Goal: Navigation & Orientation: Find specific page/section

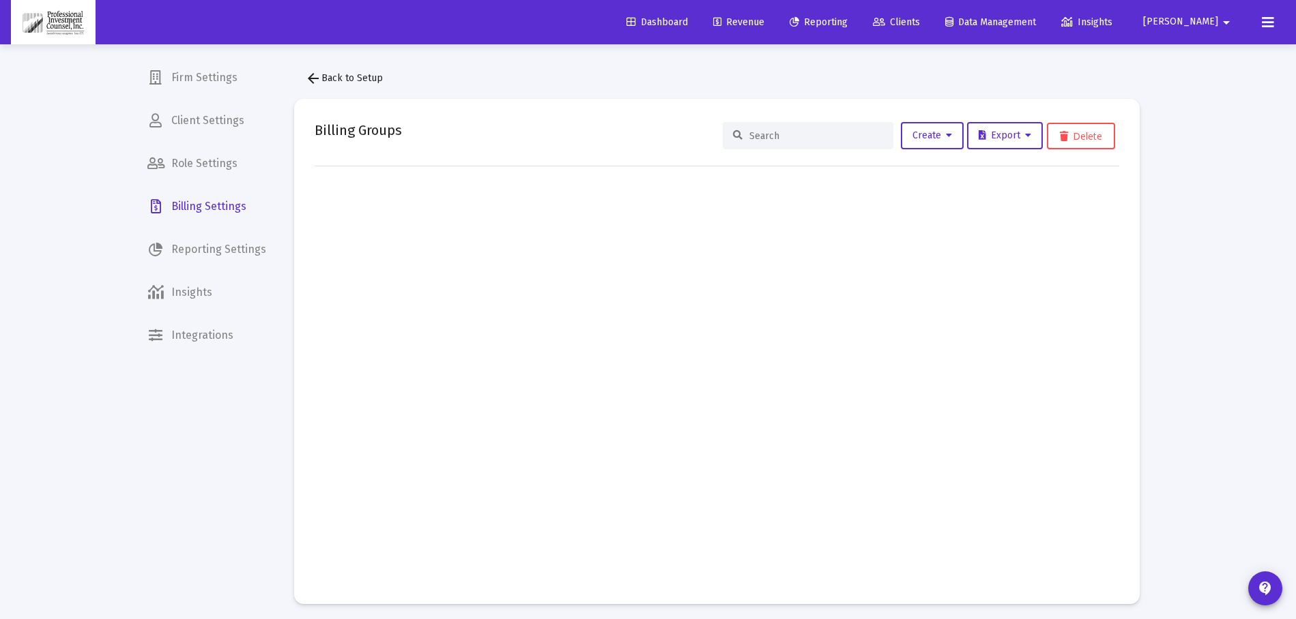
click at [1269, 20] on icon at bounding box center [1268, 22] width 12 height 16
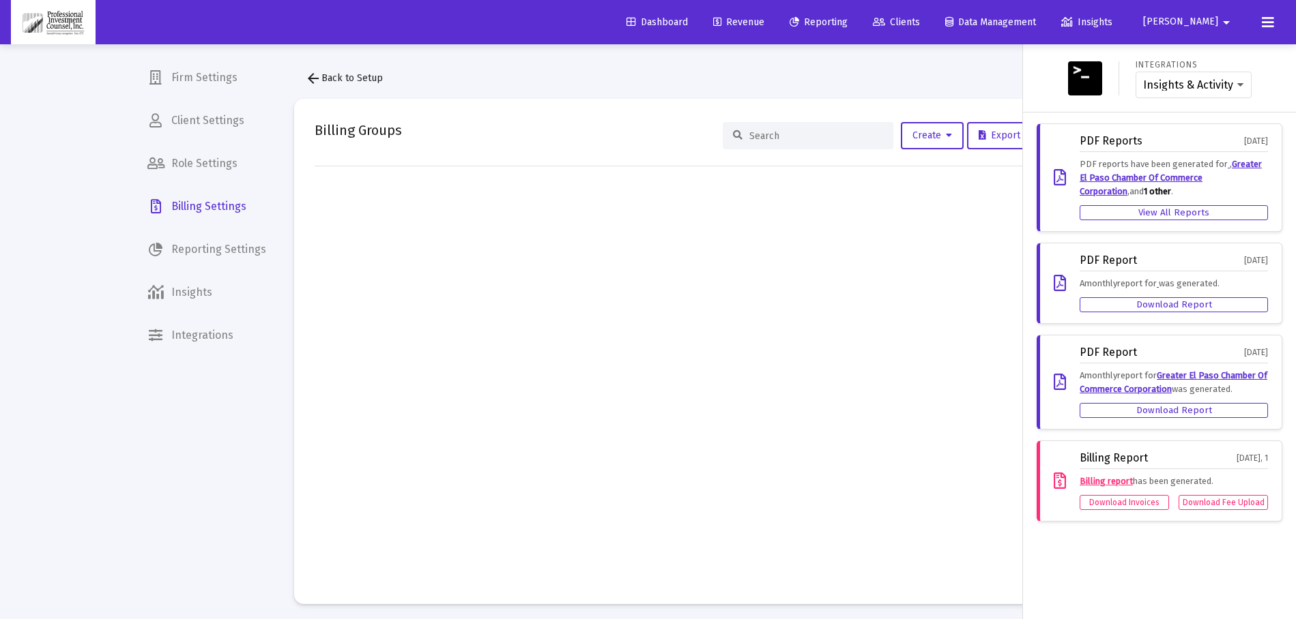
click at [198, 81] on div at bounding box center [648, 309] width 1296 height 619
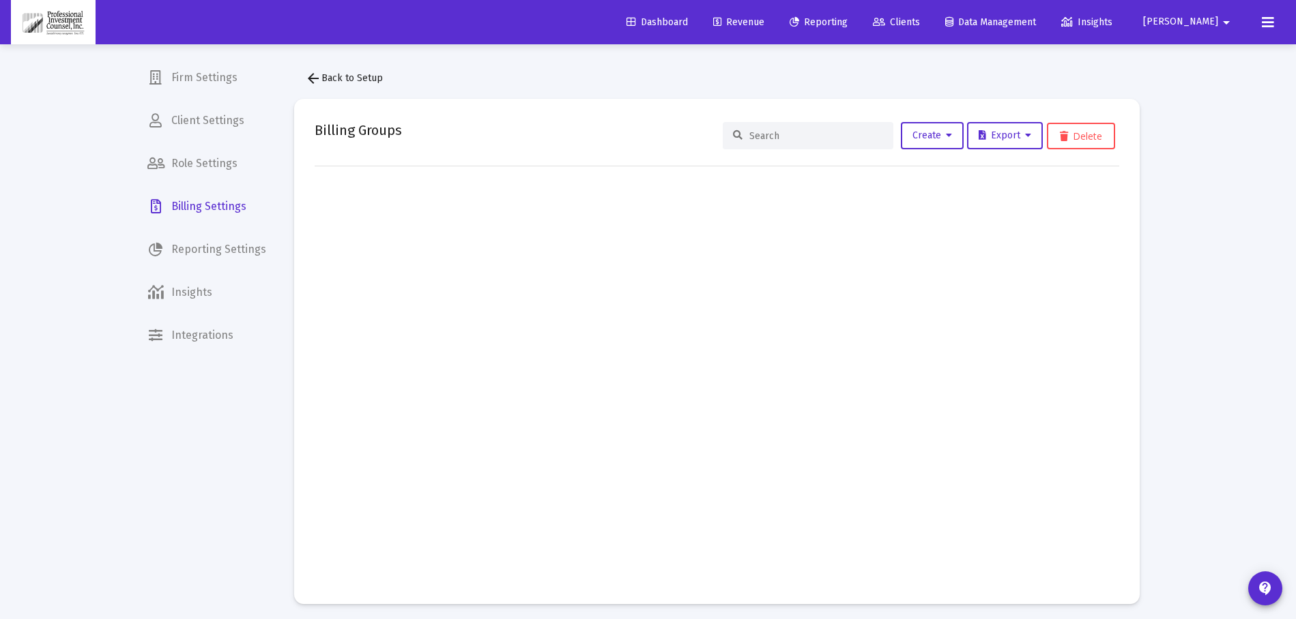
click at [201, 79] on span "Firm Settings" at bounding box center [206, 77] width 141 height 33
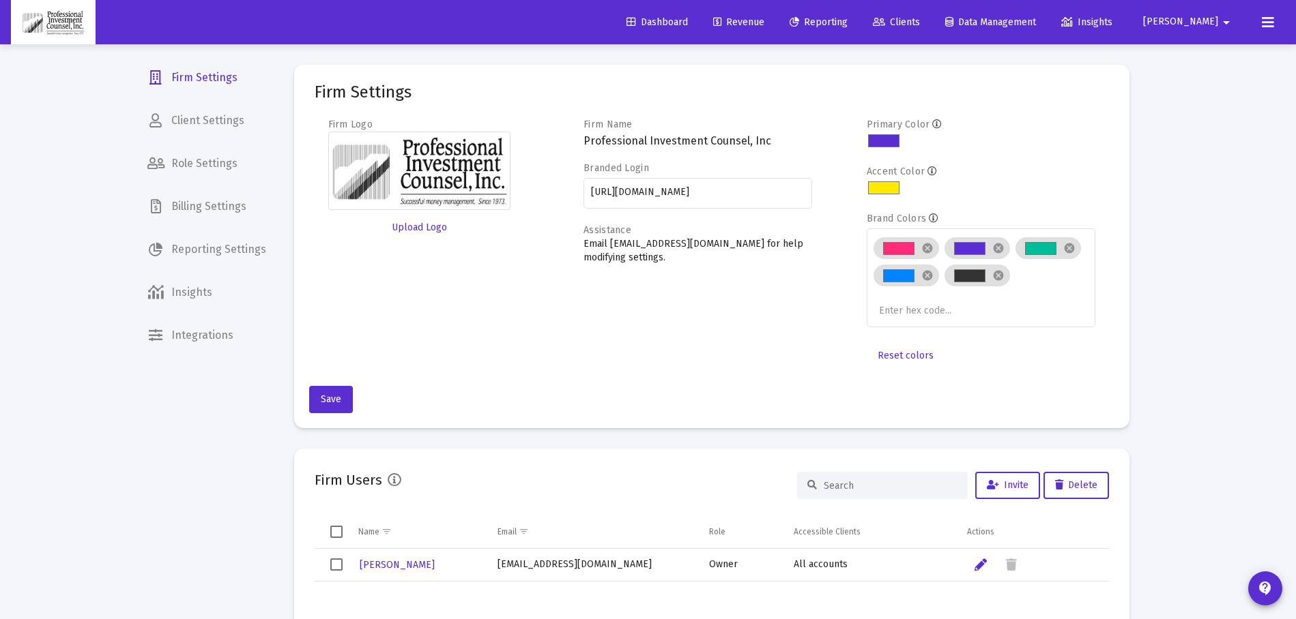
click at [1271, 23] on icon at bounding box center [1268, 22] width 12 height 16
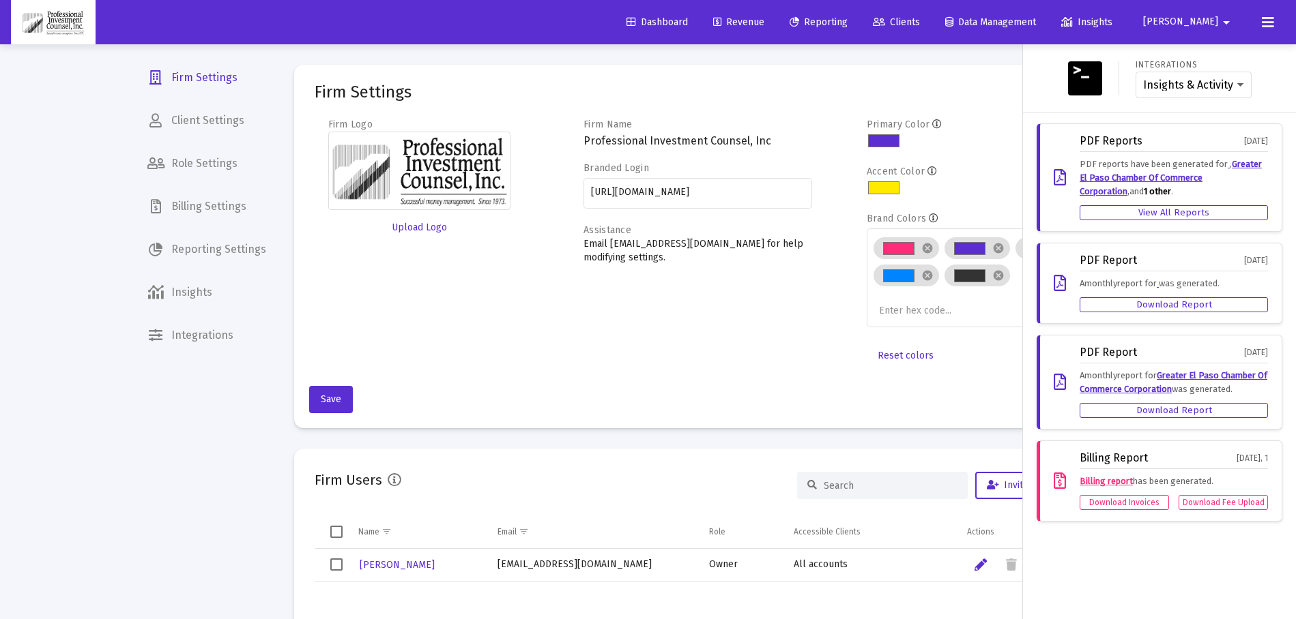
click at [990, 89] on div at bounding box center [648, 309] width 1296 height 619
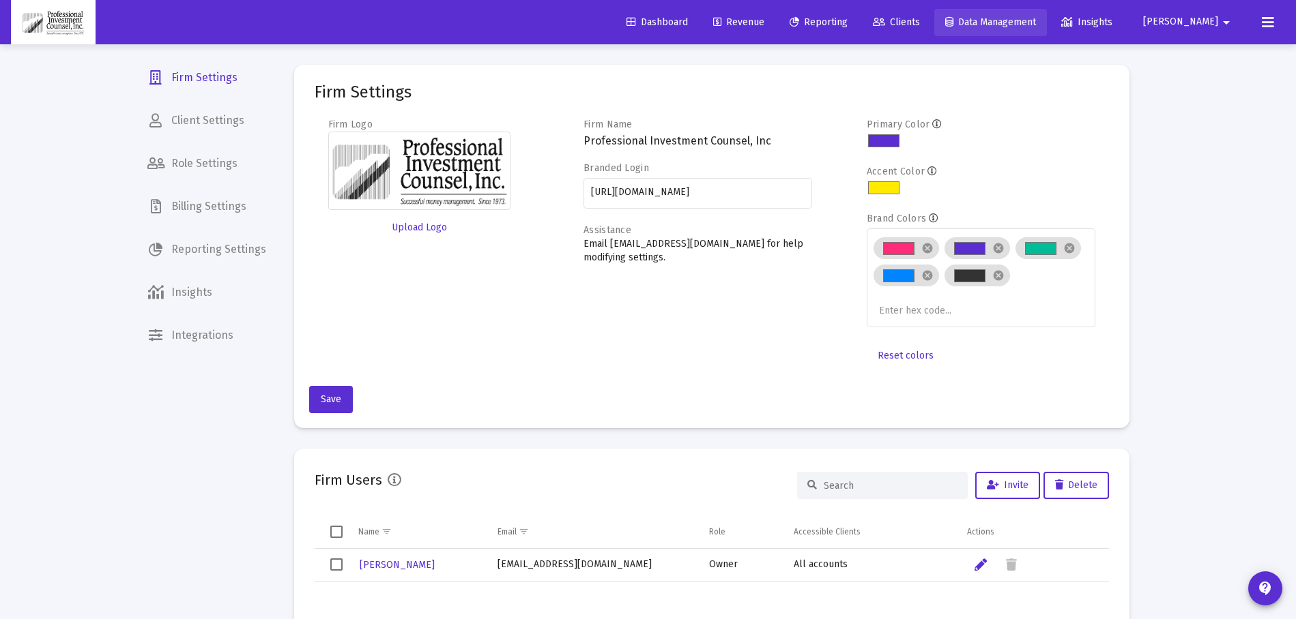
click at [1036, 27] on span "Data Management" at bounding box center [990, 22] width 91 height 12
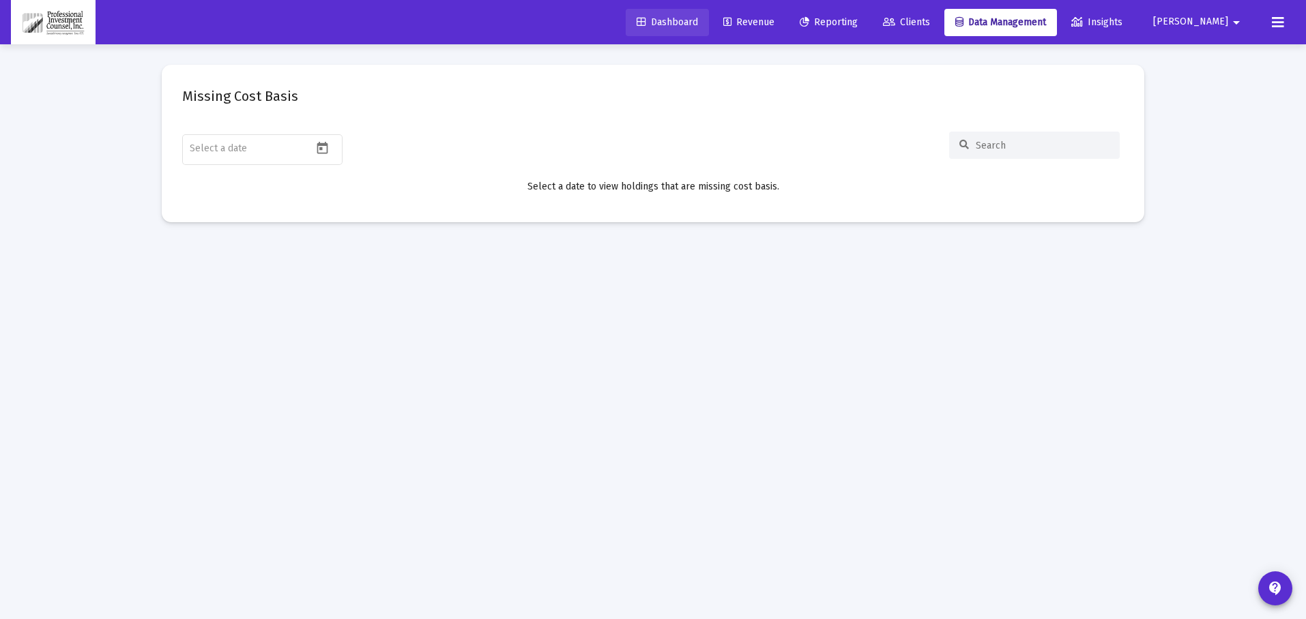
click at [698, 23] on span "Dashboard" at bounding box center [667, 22] width 61 height 12
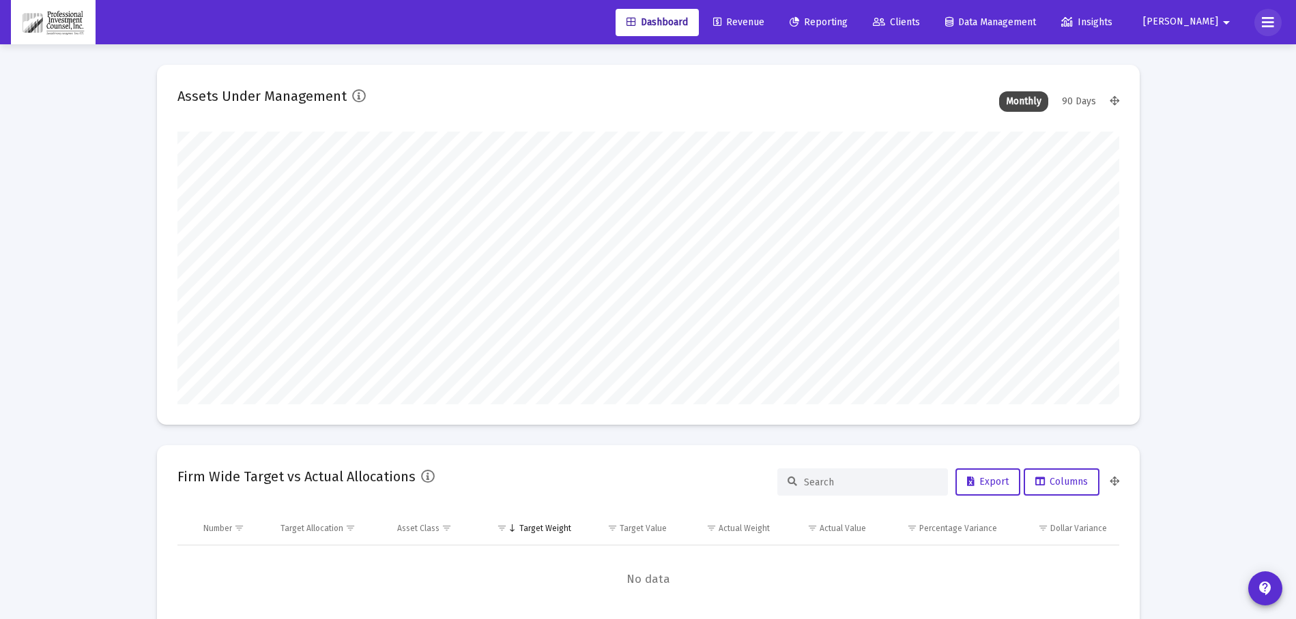
click at [1270, 16] on icon at bounding box center [1268, 22] width 12 height 16
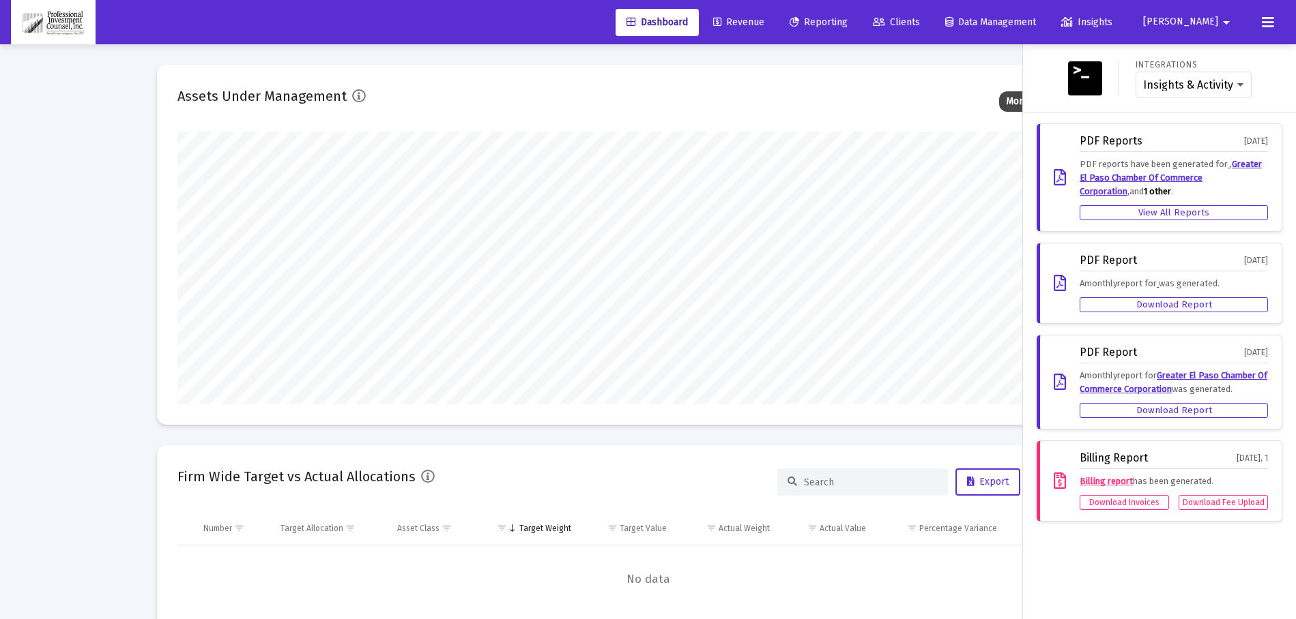
click at [1049, 74] on div "Integrations Insights & Activity Wealthbox" at bounding box center [1159, 78] width 262 height 46
click at [975, 69] on div at bounding box center [648, 309] width 1296 height 619
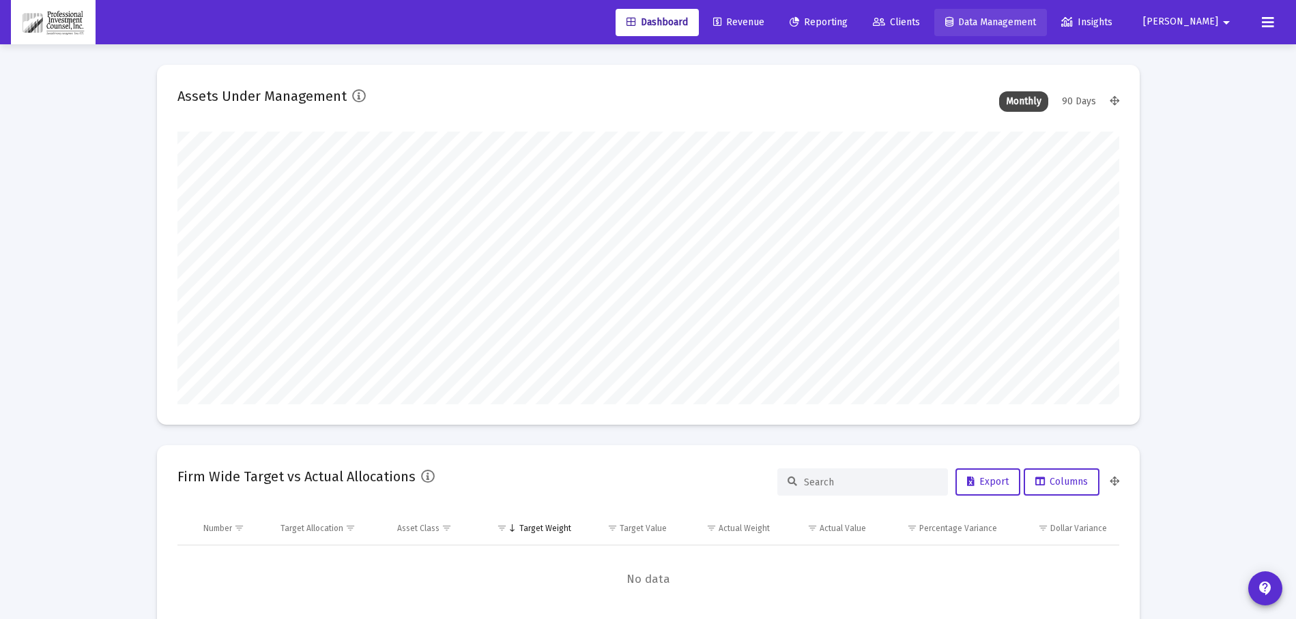
click at [1025, 26] on span "Data Management" at bounding box center [990, 22] width 91 height 12
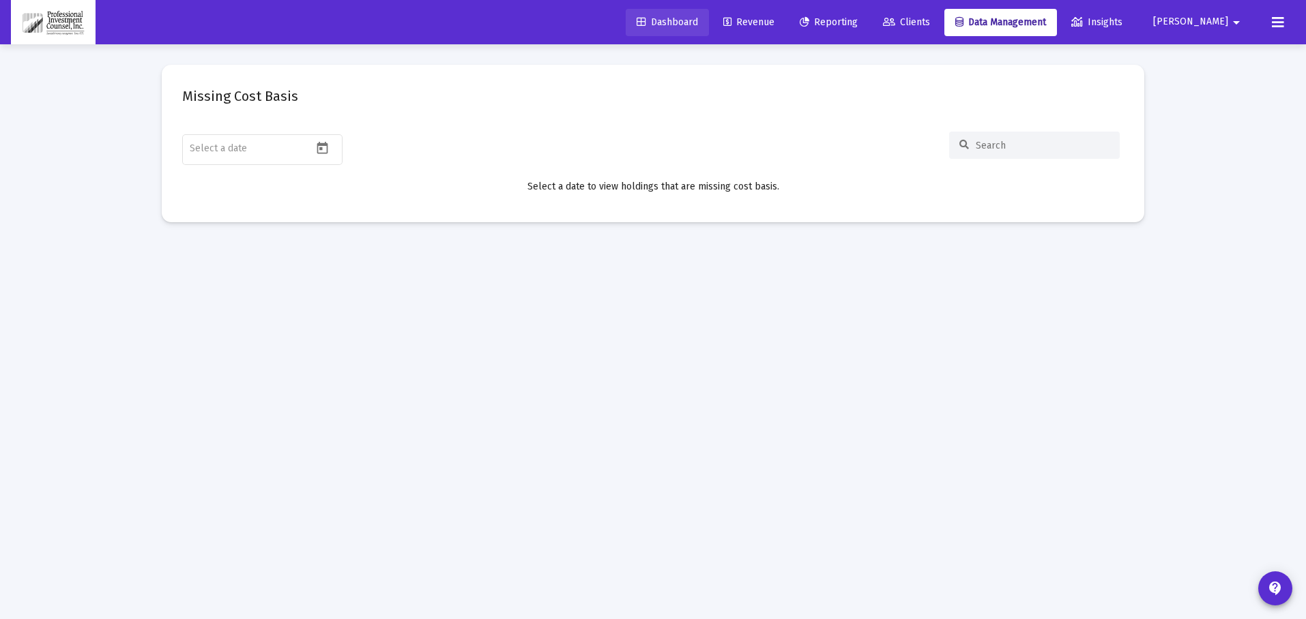
click at [709, 28] on link "Dashboard" at bounding box center [667, 22] width 83 height 27
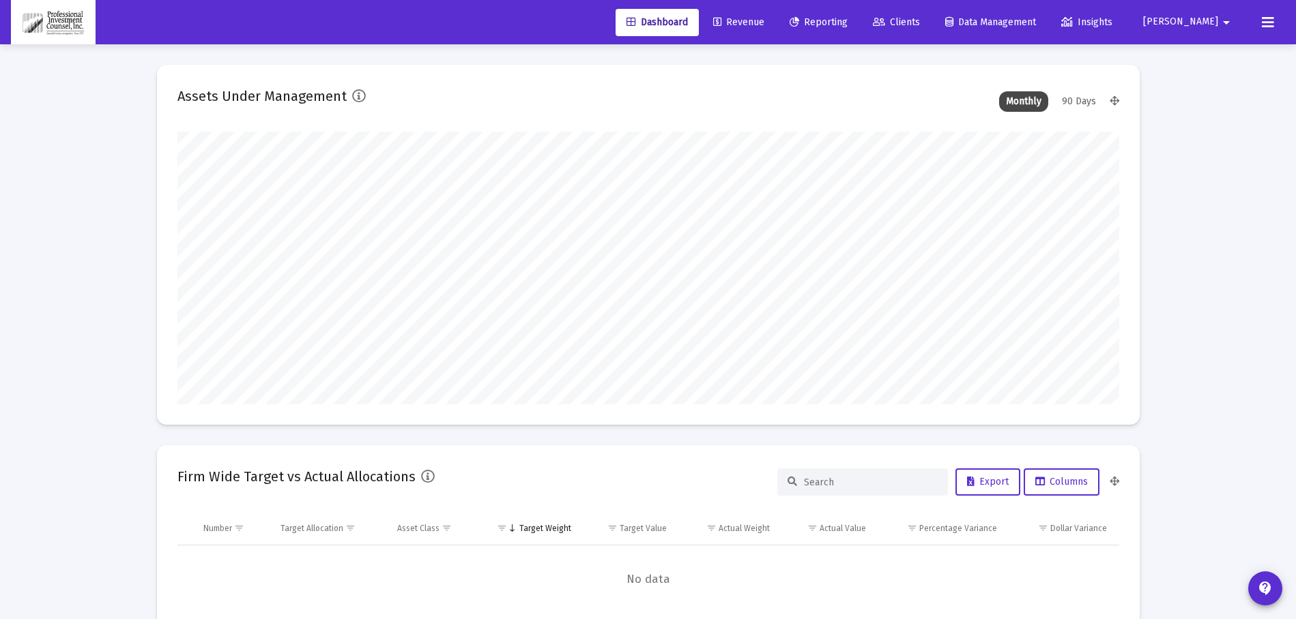
scroll to position [273, 507]
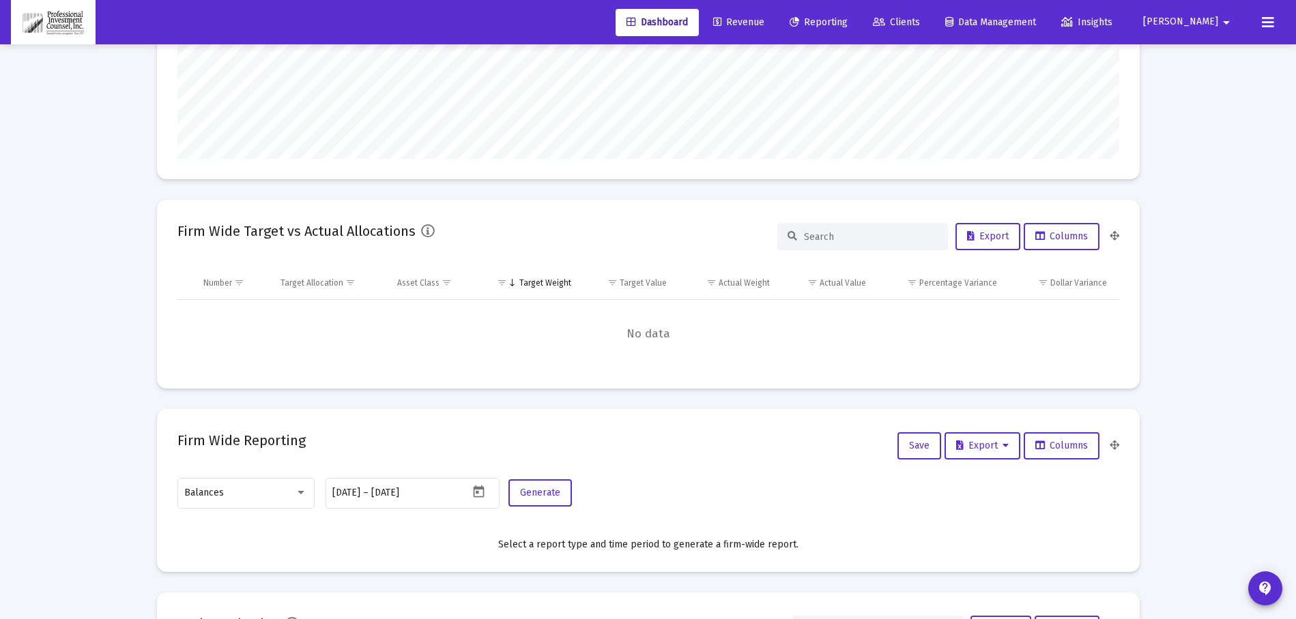
scroll to position [273, 0]
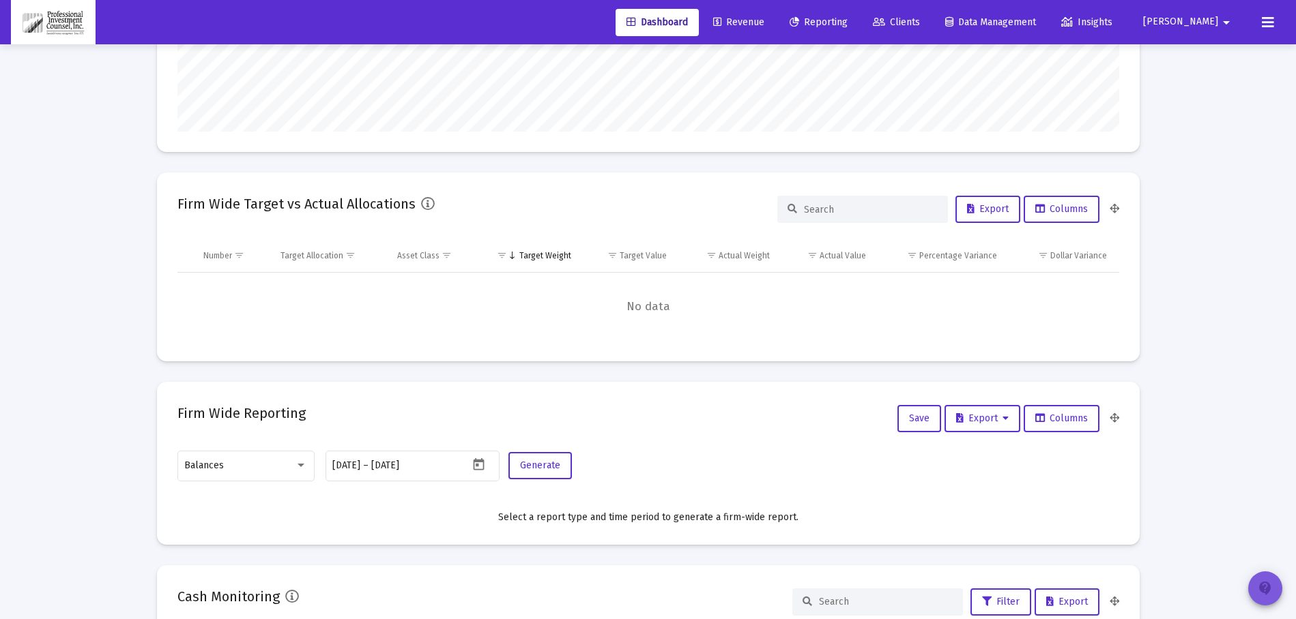
click at [1274, 587] on button "contact_support" at bounding box center [1265, 589] width 34 height 34
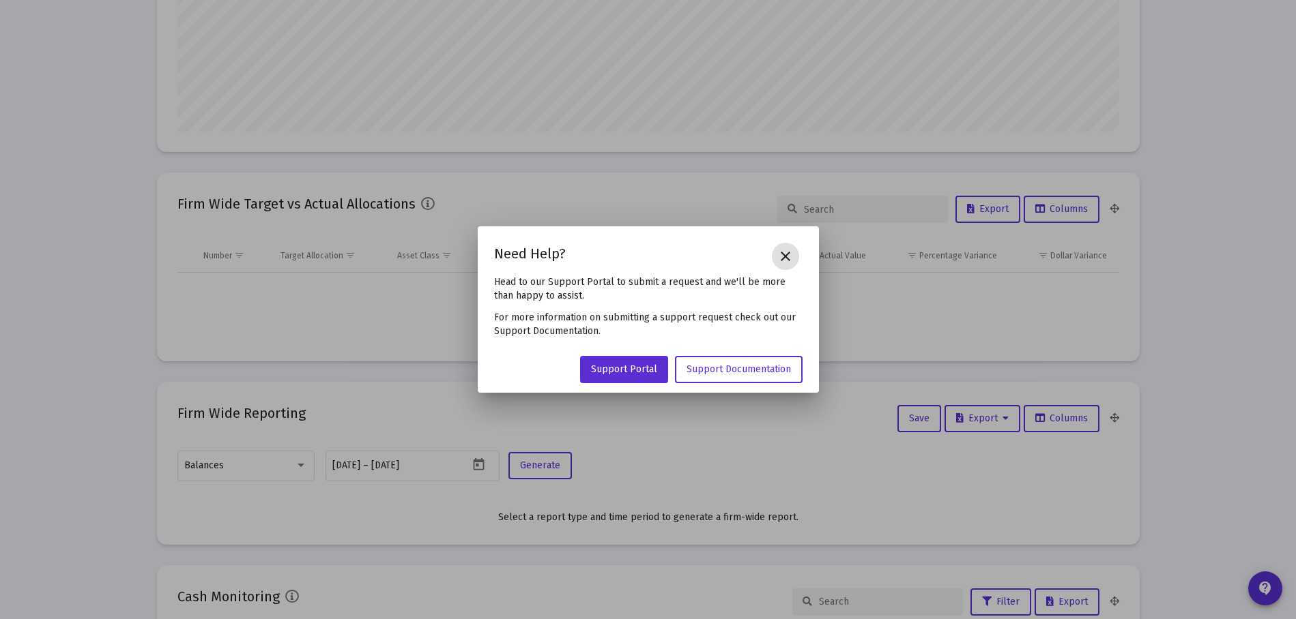
click at [774, 254] on button "close" at bounding box center [785, 256] width 27 height 27
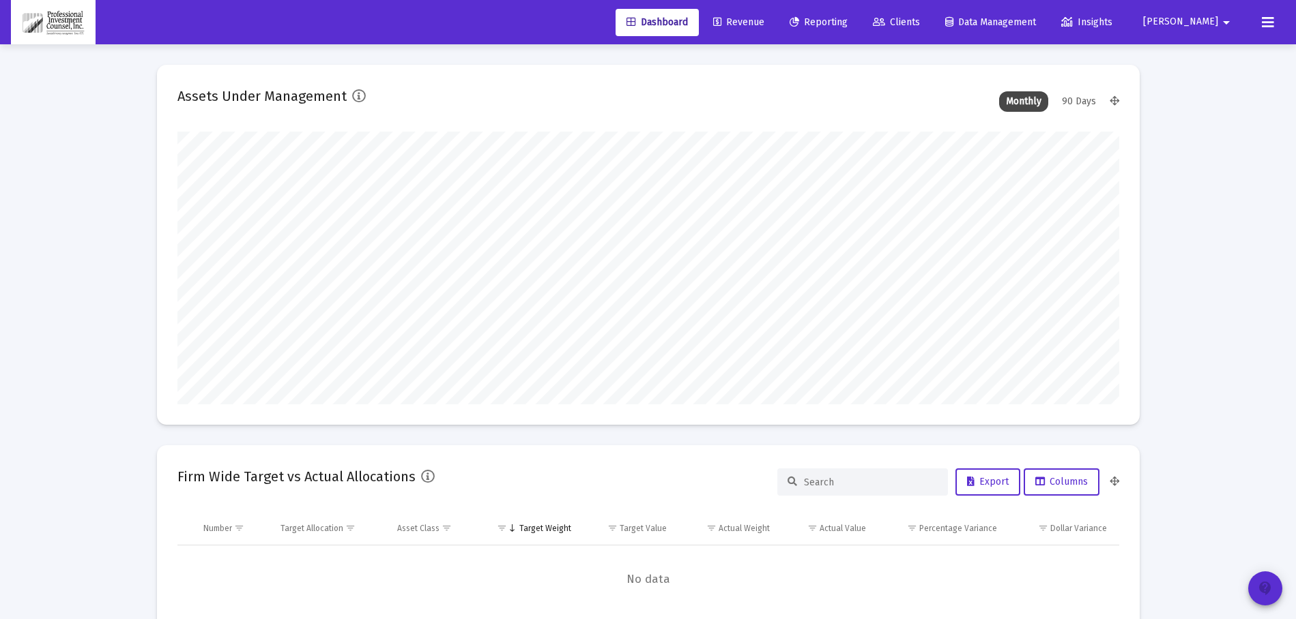
scroll to position [273, 0]
